Goal: Find specific page/section: Find specific page/section

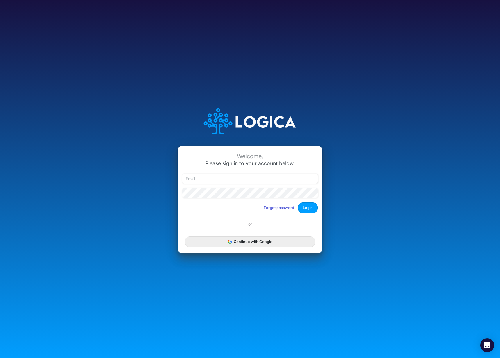
click at [251, 238] on button "Continue with Google" at bounding box center [250, 241] width 130 height 11
click at [251, 244] on button "Continue with Google" at bounding box center [250, 241] width 130 height 11
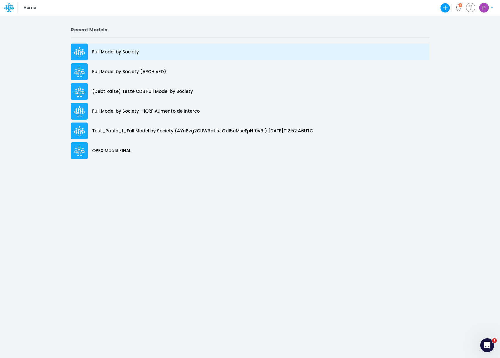
click at [124, 54] on p "Full Model by Society" at bounding box center [115, 52] width 47 height 7
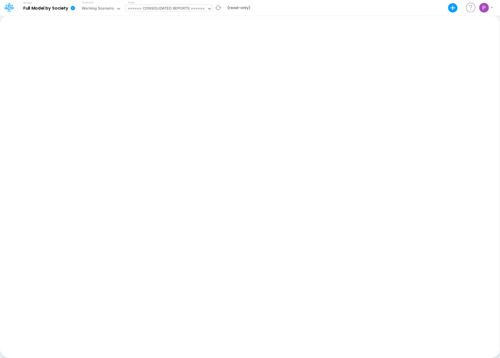
click at [177, 11] on div "====== CONSOLIDATED REPORTS ======" at bounding box center [166, 9] width 77 height 7
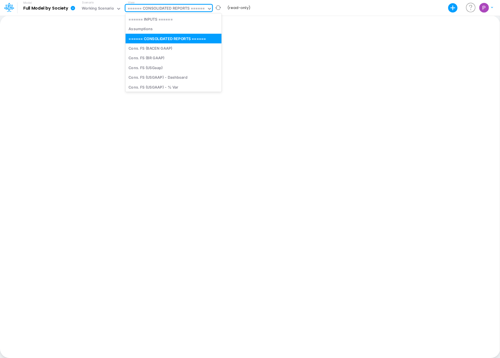
type input "l"
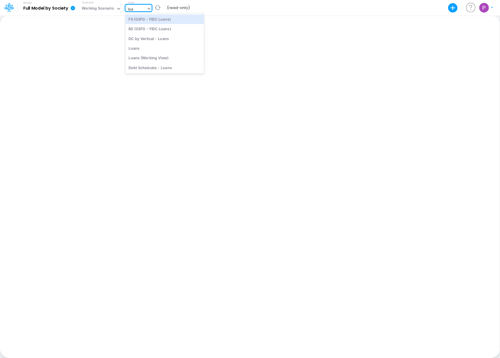
type input "loan"
click at [166, 60] on div "Loans (Working View)" at bounding box center [165, 58] width 78 height 10
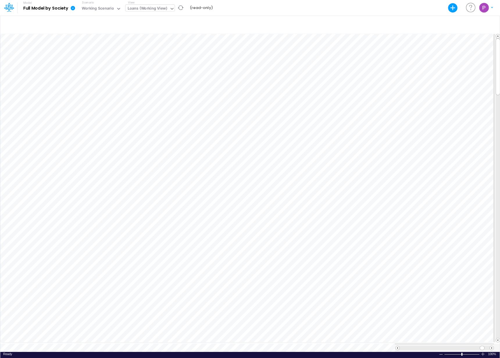
scroll to position [3, 0]
